Goal: Task Accomplishment & Management: Manage account settings

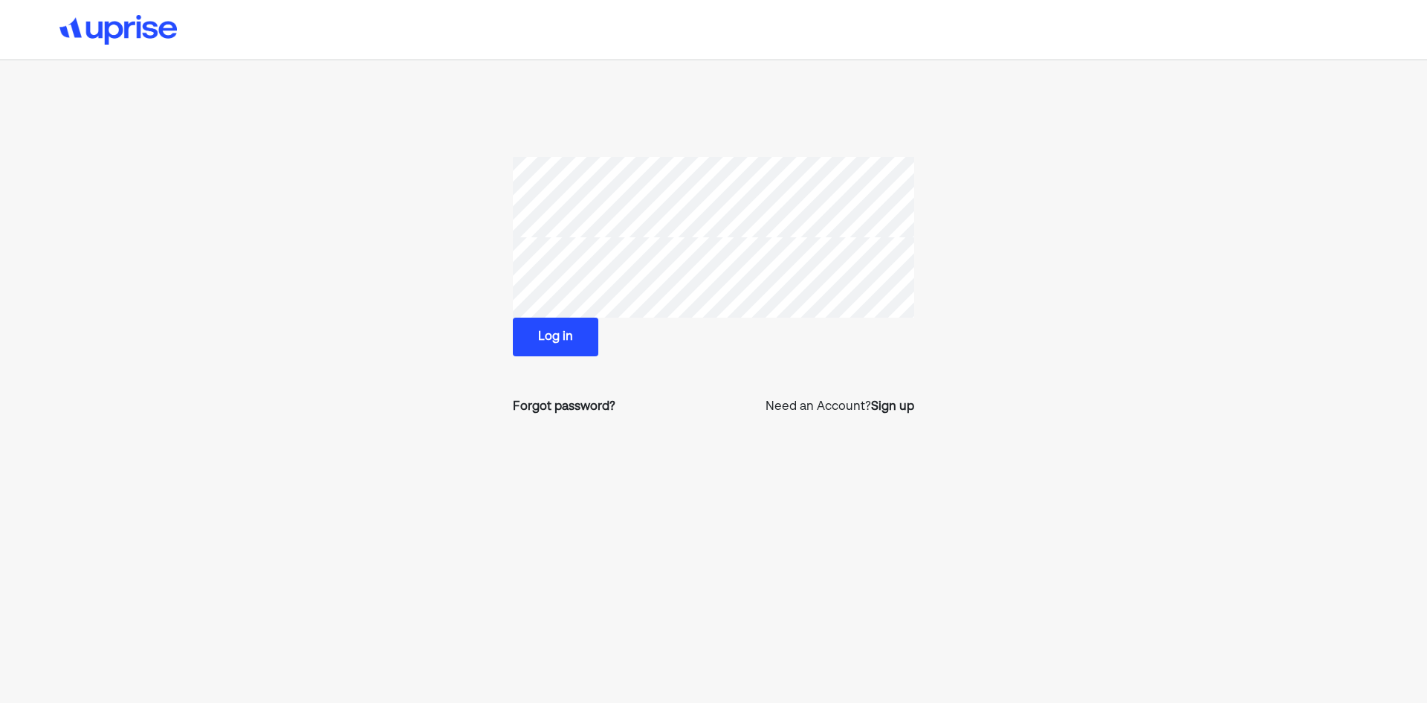
click at [456, 283] on section "Log in Forgot password? Need an Account? Sign up" at bounding box center [714, 292] width 964 height 271
click at [546, 346] on button "Log in" at bounding box center [555, 336] width 85 height 39
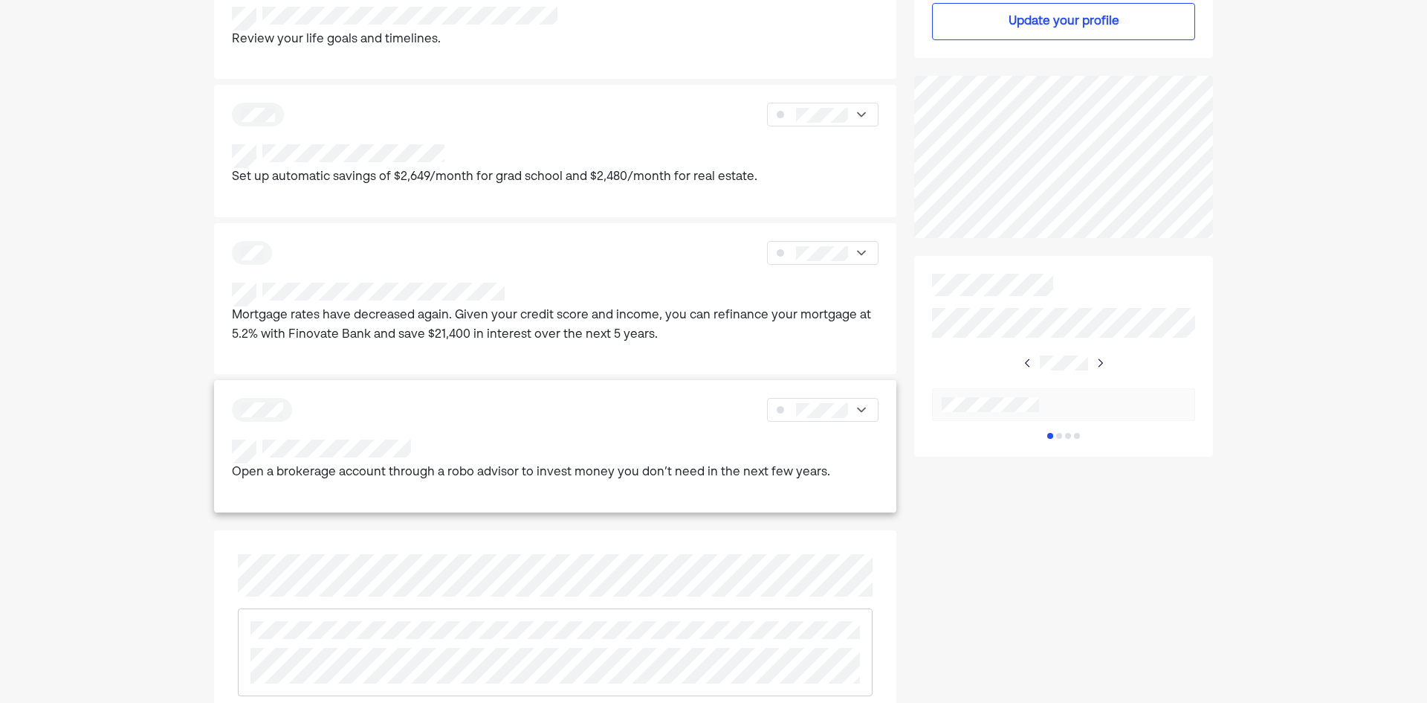
scroll to position [743, 0]
